Goal: Information Seeking & Learning: Learn about a topic

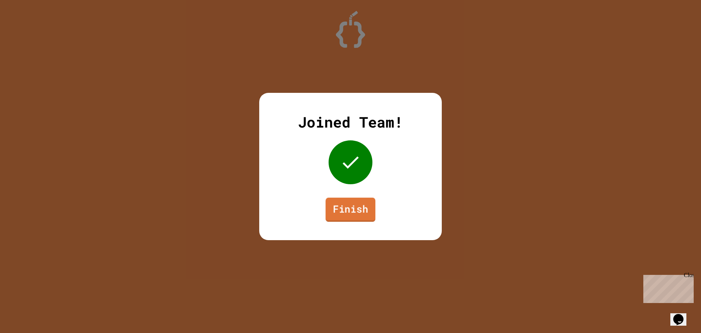
click at [350, 207] on link "Finish" at bounding box center [351, 209] width 50 height 24
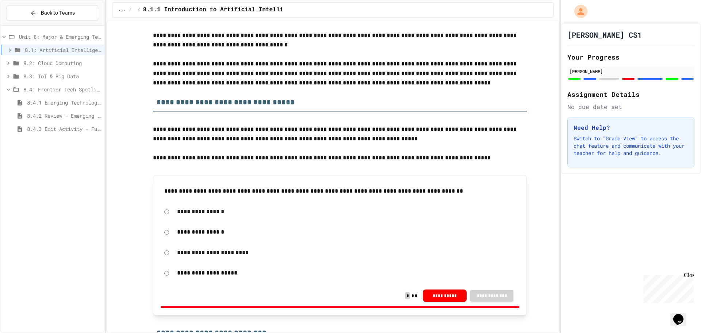
scroll to position [1940, 0]
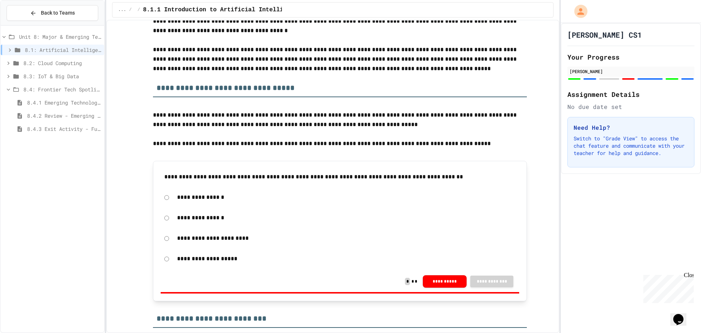
click at [76, 62] on span "8.2: Cloud Computing" at bounding box center [62, 63] width 78 height 8
click at [63, 78] on span "8.2.1 Cloud Computing: Transforming the Digital World" at bounding box center [64, 76] width 74 height 8
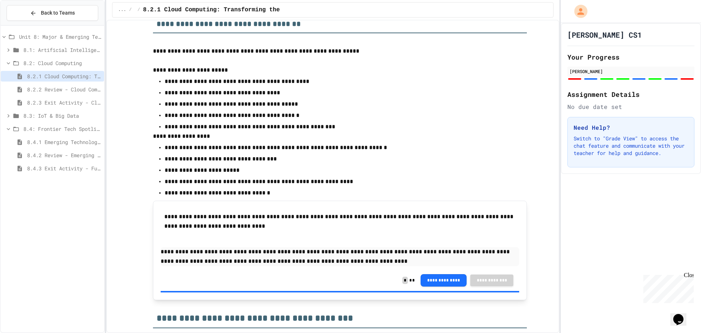
scroll to position [401, 0]
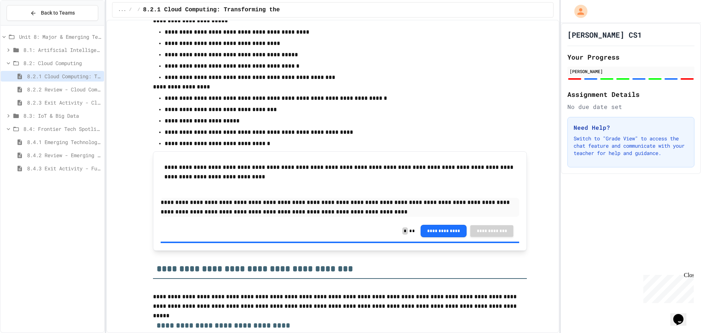
click at [76, 92] on span "8.2.2 Review - Cloud Computing" at bounding box center [64, 89] width 74 height 8
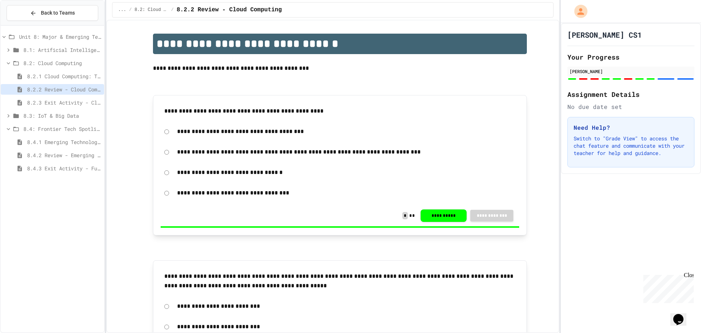
click at [74, 82] on div "8.2.1 Cloud Computing: Transforming the Digital World" at bounding box center [52, 77] width 103 height 13
click at [74, 73] on span "8.2.1 Cloud Computing: Transforming the Digital World" at bounding box center [64, 76] width 74 height 8
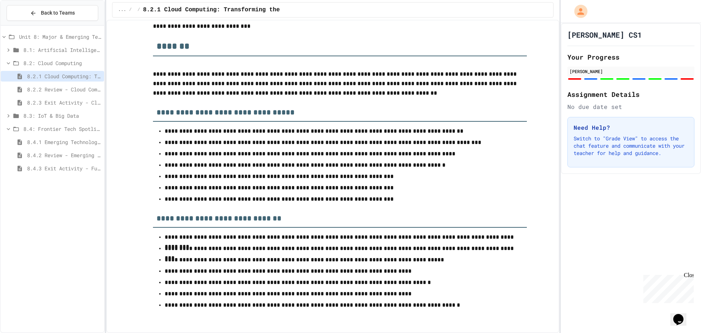
scroll to position [3411, 0]
click at [62, 118] on span "8.3: IoT & Big Data" at bounding box center [62, 116] width 78 height 8
click at [36, 177] on div "8.4: Frontier Tech Spotlight" at bounding box center [52, 181] width 103 height 11
click at [48, 124] on div "8.3.1 The Internet of Things and Big Data: Our Connected Digital World" at bounding box center [52, 128] width 103 height 11
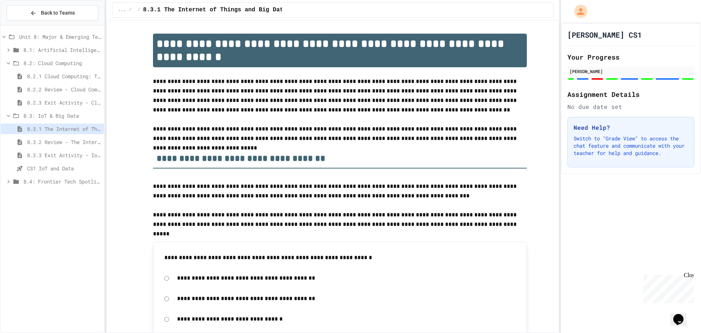
click at [51, 64] on span "8.2: Cloud Computing" at bounding box center [62, 63] width 78 height 8
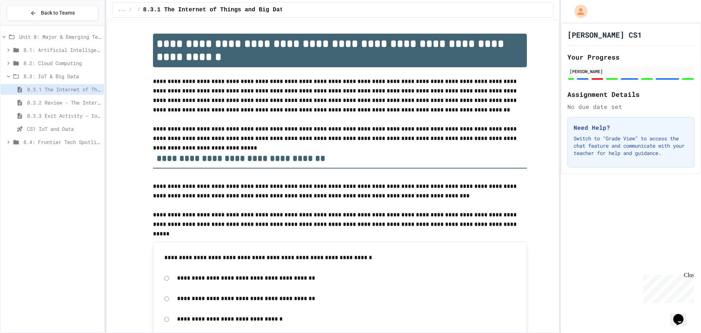
click at [68, 88] on span "8.3.1 The Internet of Things and Big Data: Our Connected Digital World" at bounding box center [64, 89] width 74 height 8
click at [27, 76] on span "8.3: IoT & Big Data" at bounding box center [62, 76] width 78 height 8
